Goal: Navigation & Orientation: Go to known website

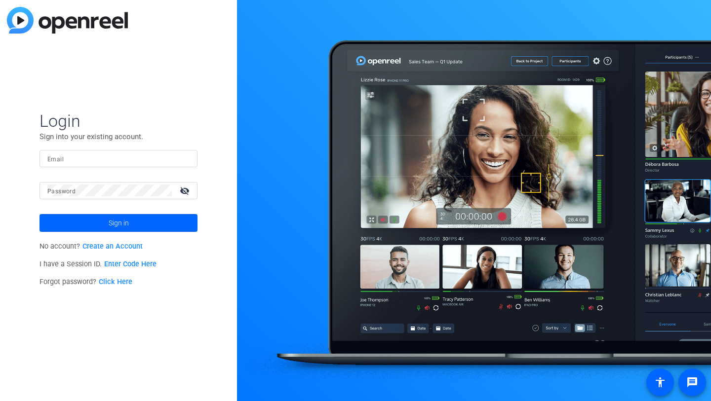
click at [630, 65] on div at bounding box center [474, 200] width 474 height 401
click at [535, 105] on div at bounding box center [474, 200] width 474 height 401
drag, startPoint x: 532, startPoint y: 104, endPoint x: 515, endPoint y: 54, distance: 53.2
click at [530, 102] on div at bounding box center [474, 200] width 474 height 401
drag, startPoint x: 530, startPoint y: 99, endPoint x: 523, endPoint y: 89, distance: 11.8
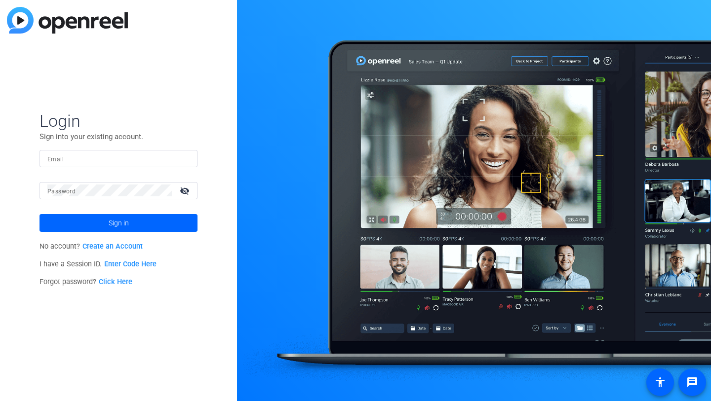
click at [527, 96] on div at bounding box center [474, 200] width 474 height 401
click at [522, 87] on div at bounding box center [474, 200] width 474 height 401
drag, startPoint x: 550, startPoint y: 249, endPoint x: 518, endPoint y: 235, distance: 34.5
click at [518, 235] on div at bounding box center [474, 200] width 474 height 401
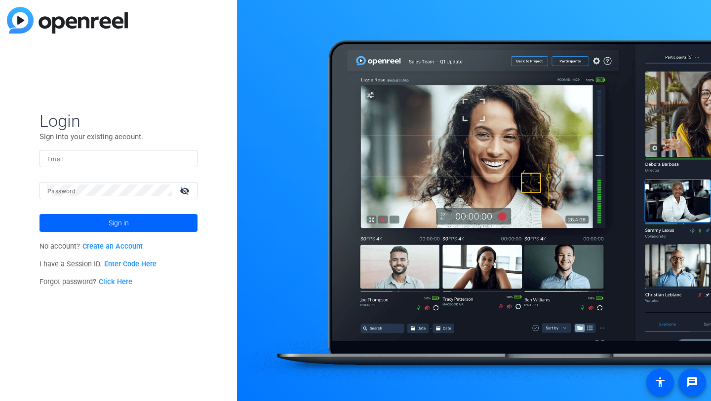
click at [523, 243] on div at bounding box center [474, 200] width 474 height 401
drag, startPoint x: 521, startPoint y: 237, endPoint x: 569, endPoint y: 257, distance: 51.3
click at [553, 254] on div at bounding box center [474, 200] width 474 height 401
click at [589, 18] on div at bounding box center [474, 200] width 474 height 401
click at [361, 33] on div at bounding box center [474, 200] width 474 height 401
